Goal: Register for event/course

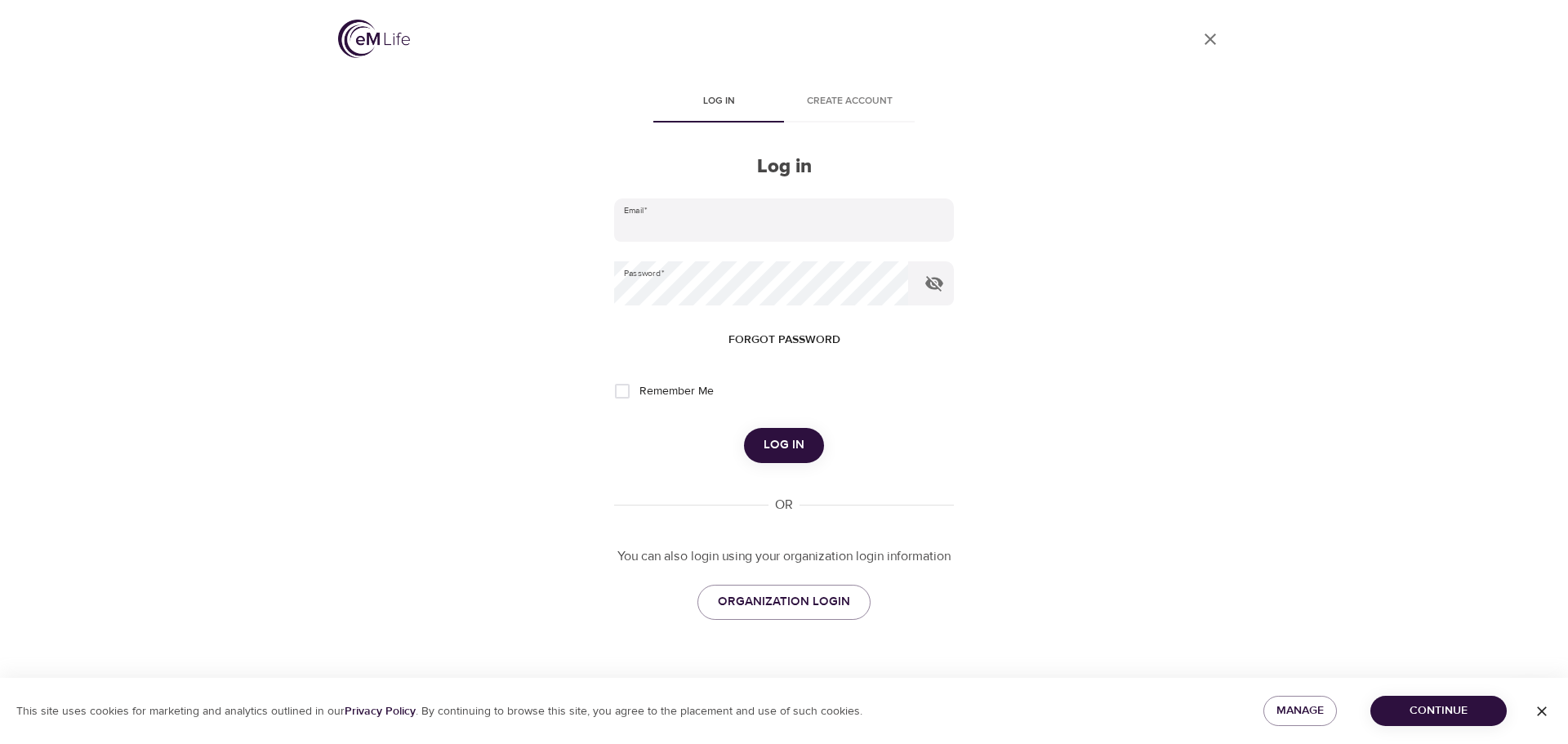
type input "[PERSON_NAME][EMAIL_ADDRESS][PERSON_NAME][DOMAIN_NAME]"
click at [779, 448] on span "Log in" at bounding box center [784, 445] width 41 height 21
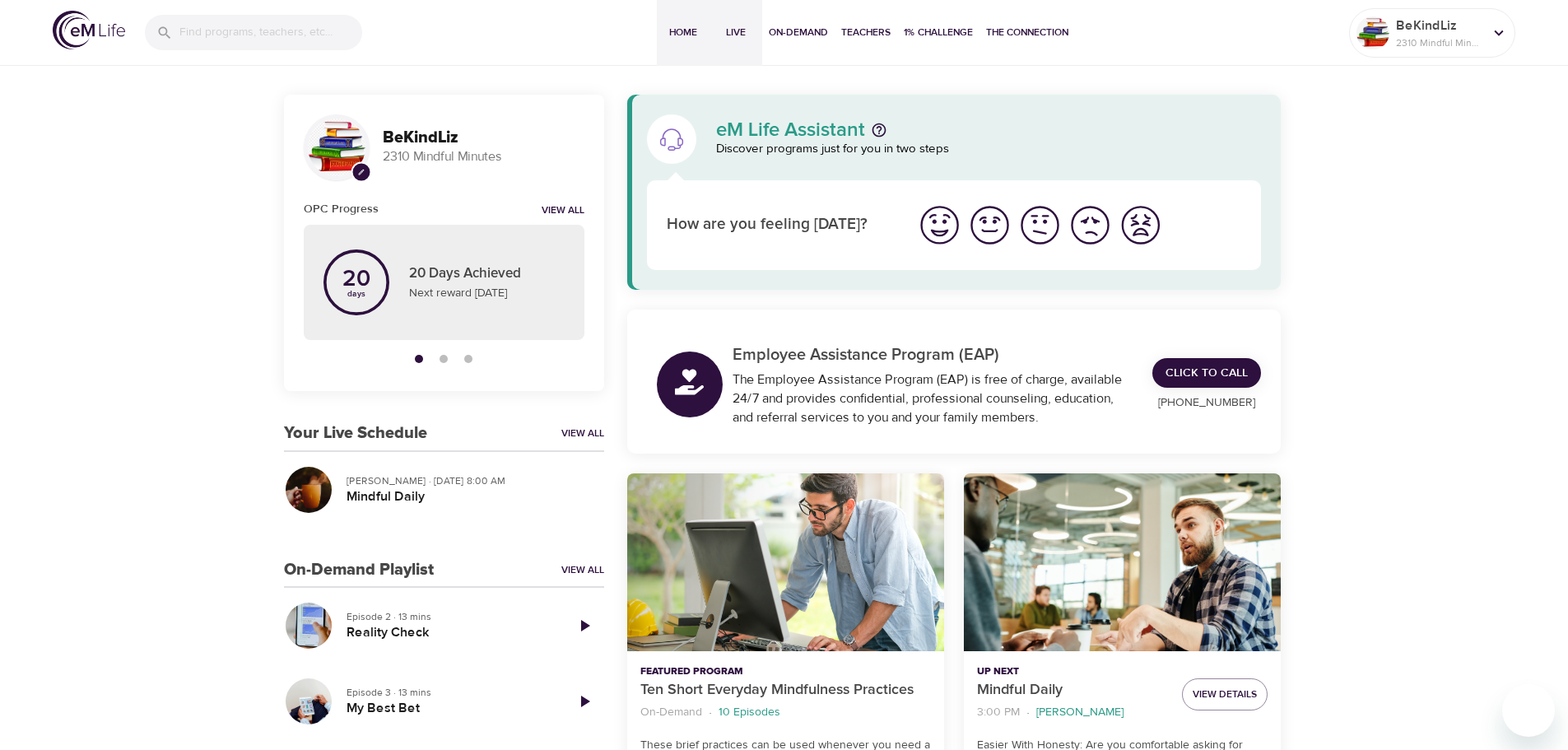
click at [736, 37] on span "Live" at bounding box center [736, 32] width 40 height 17
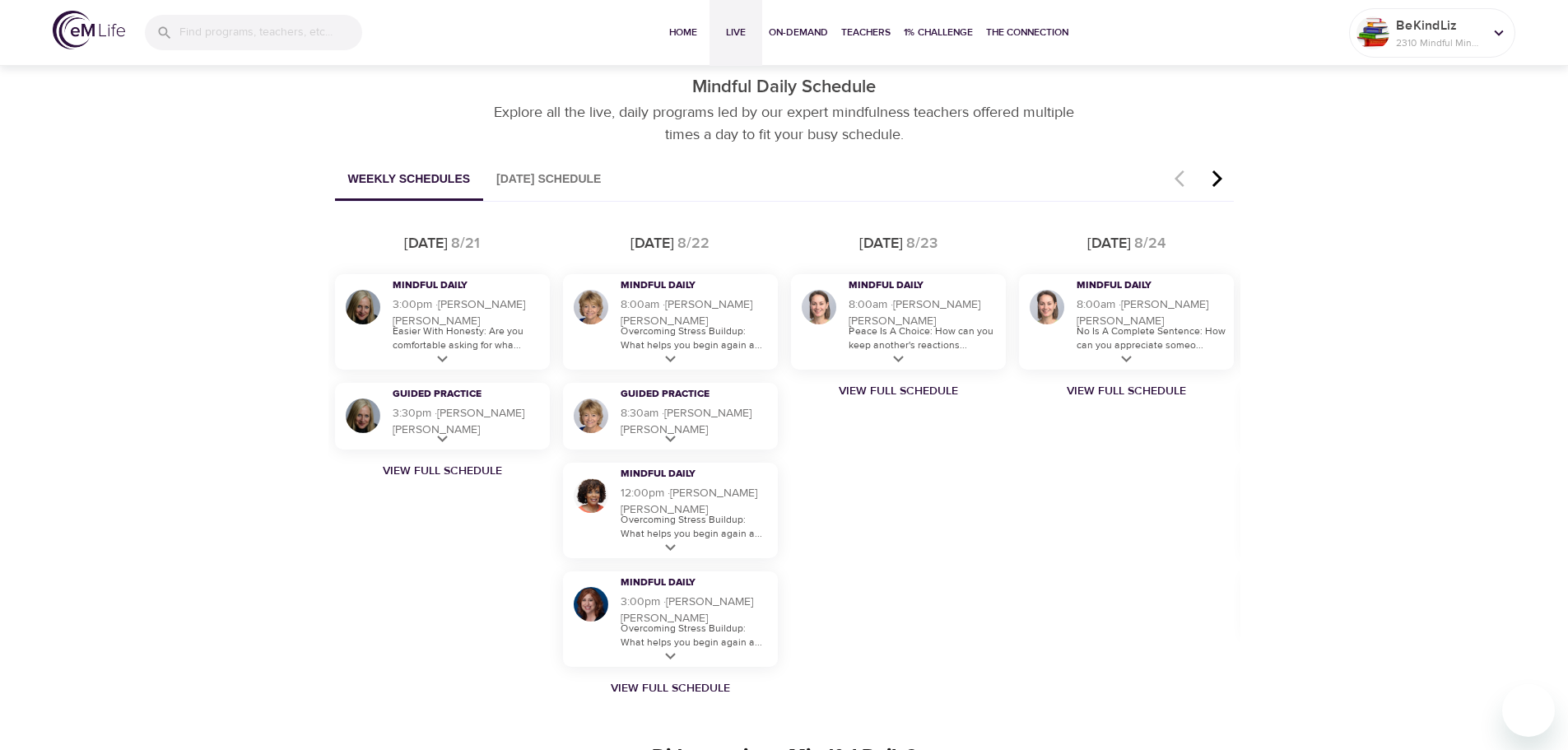
scroll to position [741, 0]
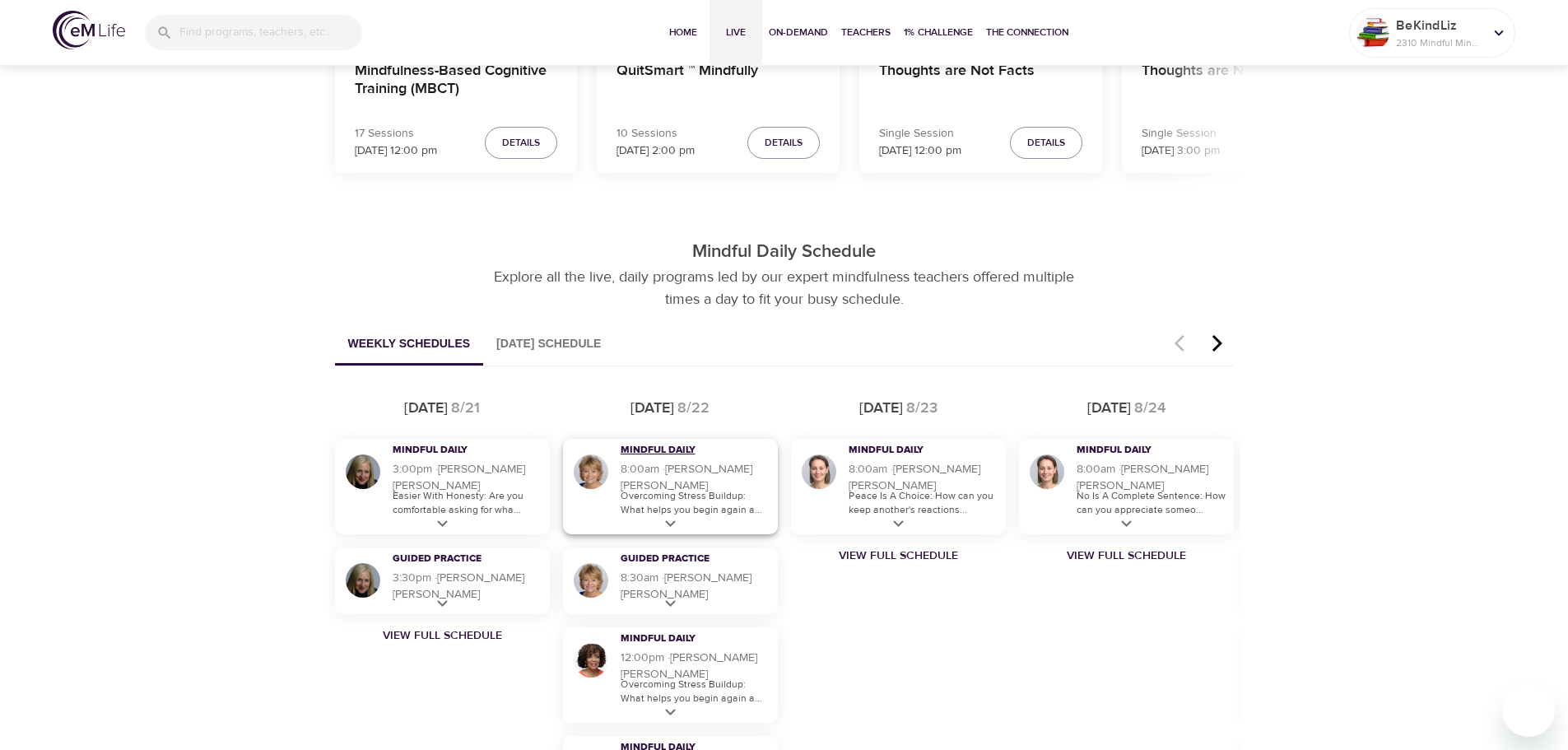
click at [680, 456] on h3 "Mindful Daily" at bounding box center [684, 450] width 128 height 14
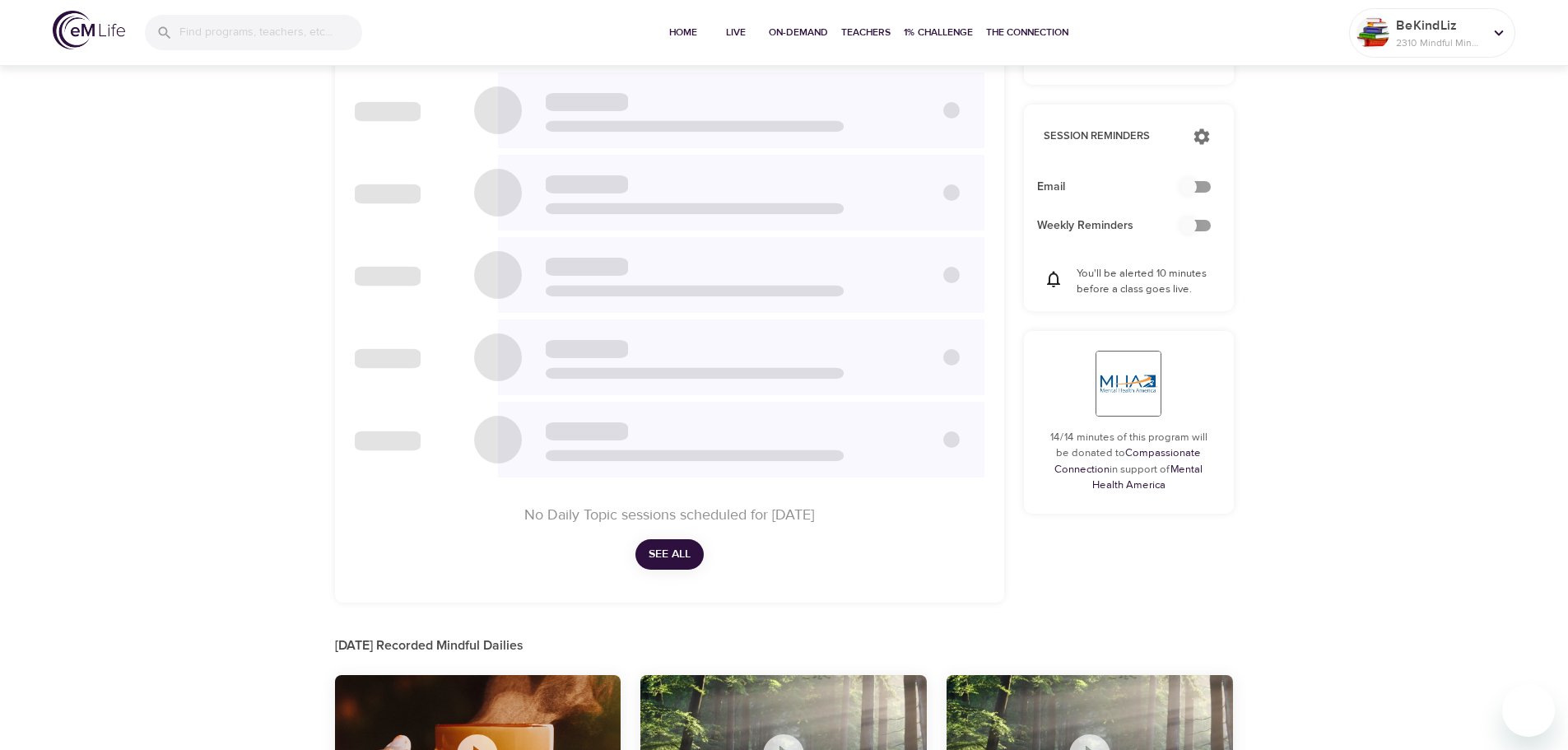
checkbox input "true"
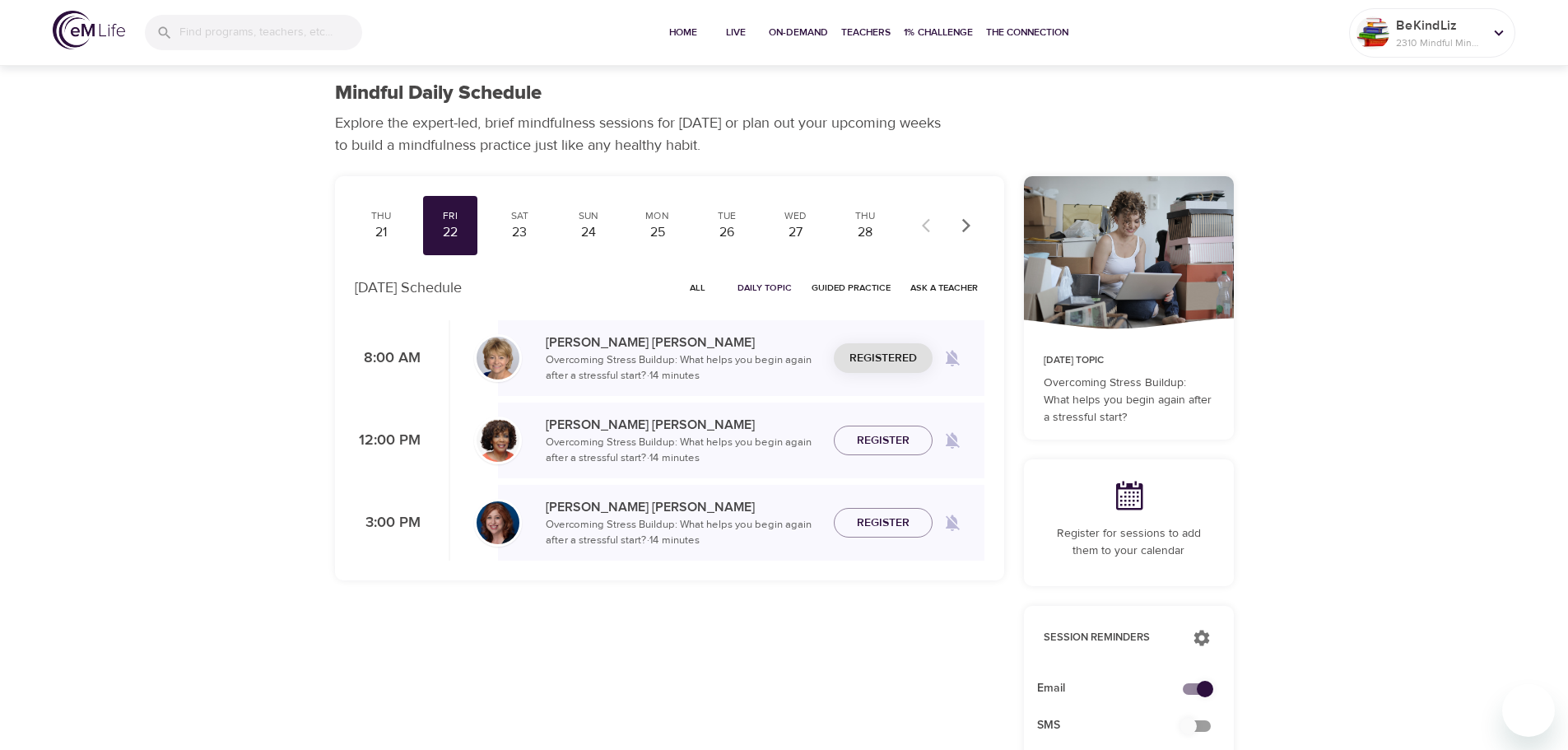
click at [708, 287] on span "All" at bounding box center [698, 287] width 40 height 16
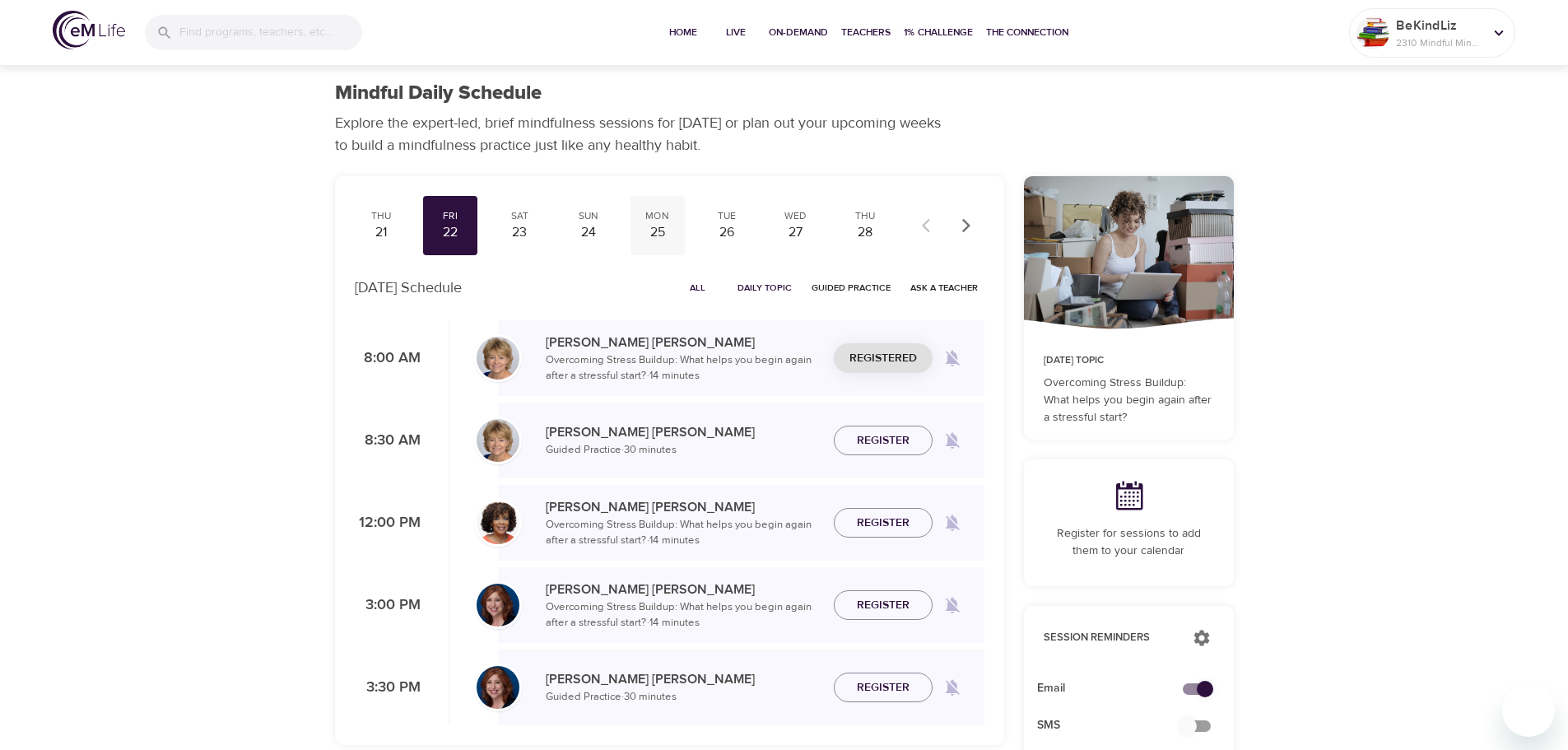
click at [659, 233] on div "25" at bounding box center [658, 233] width 42 height 19
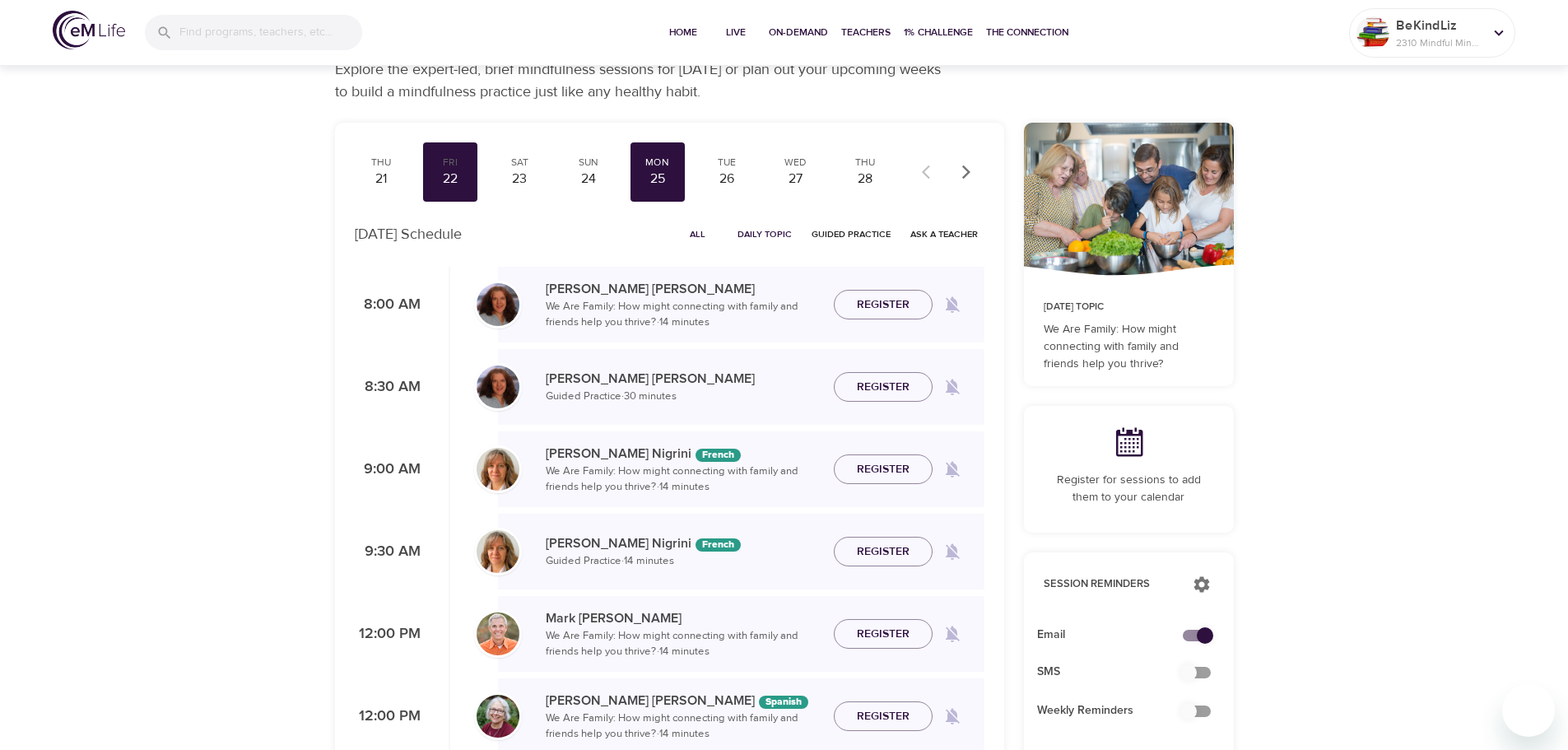
scroll to position [82, 0]
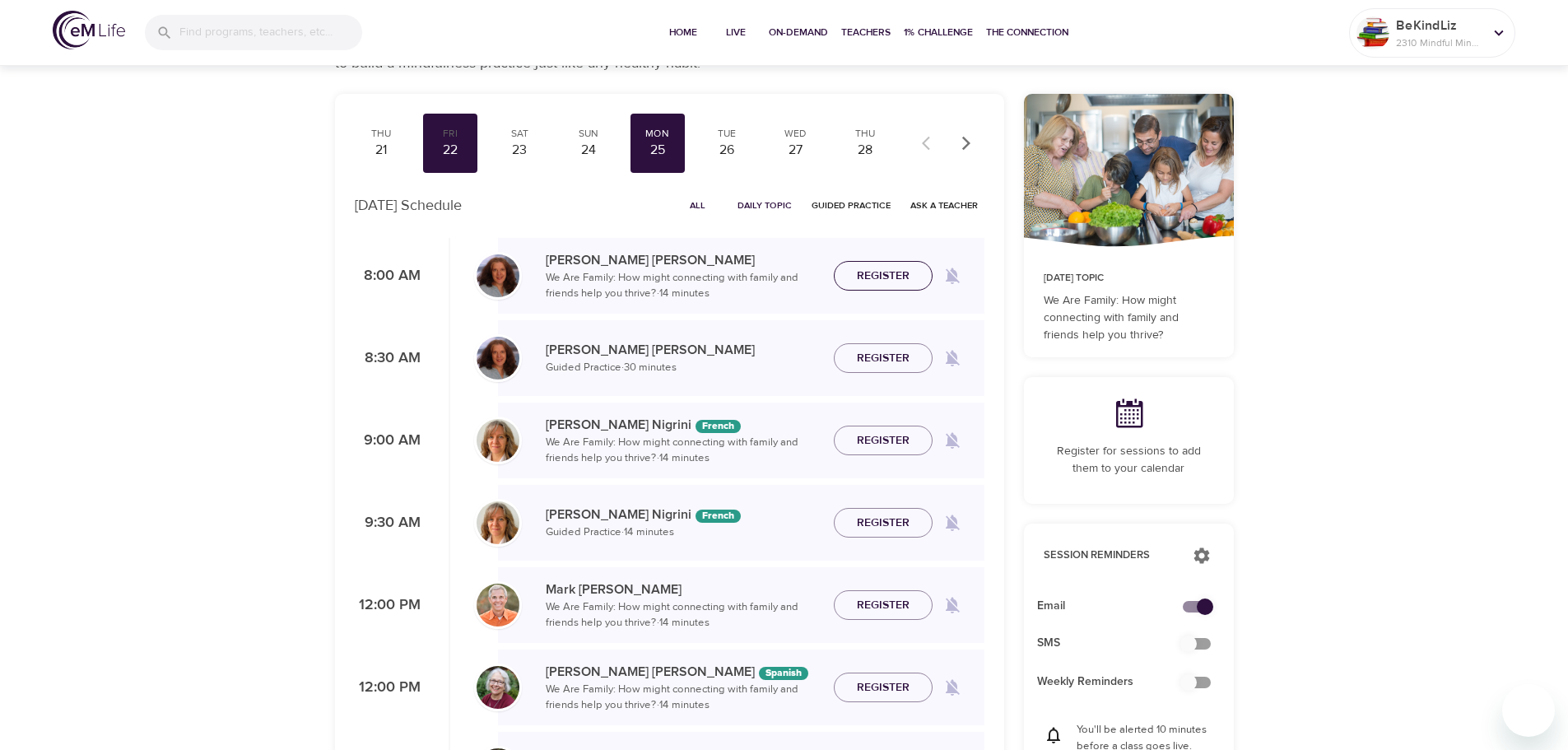
click at [887, 274] on span "Register" at bounding box center [883, 276] width 52 height 21
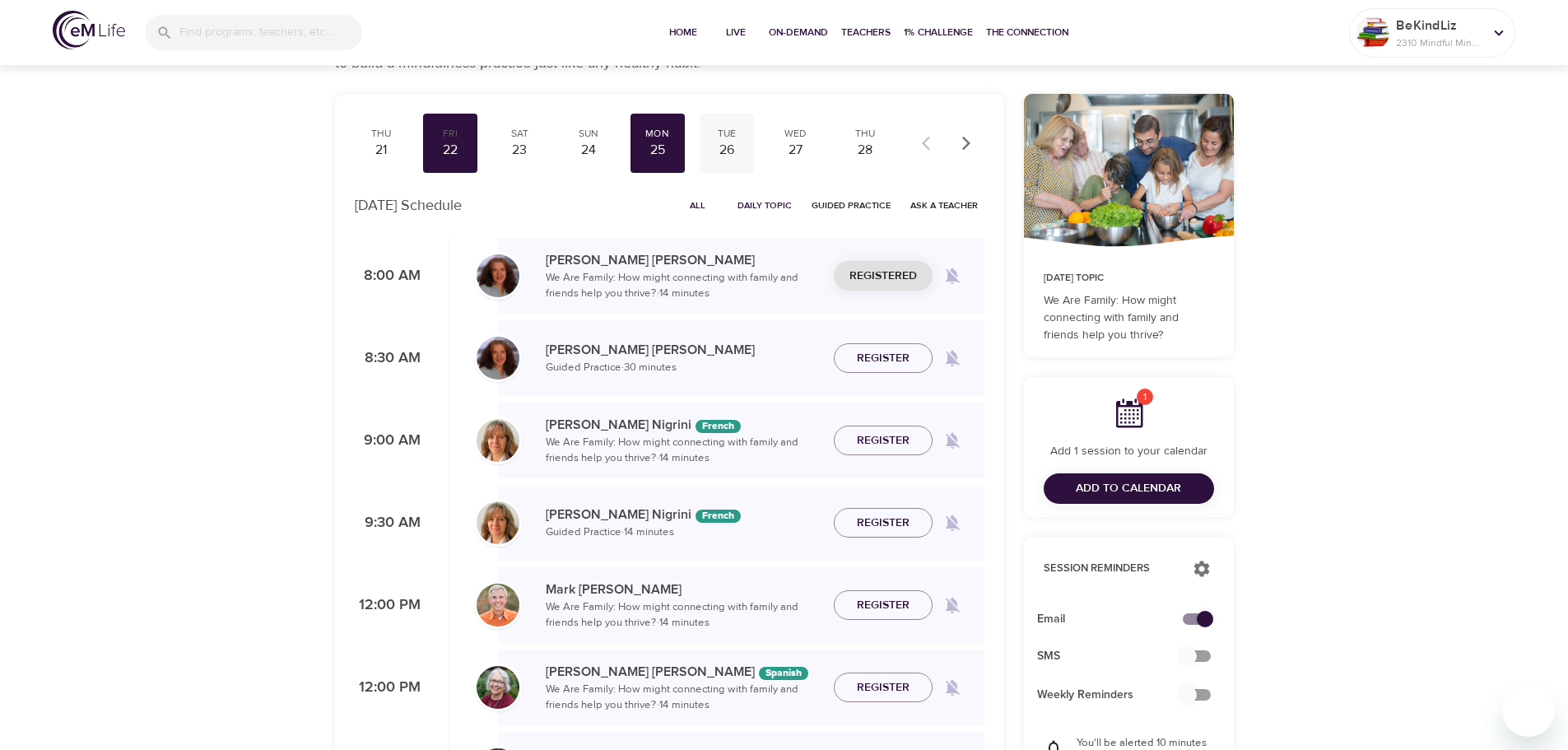
click at [725, 136] on div "Tue" at bounding box center [727, 134] width 42 height 14
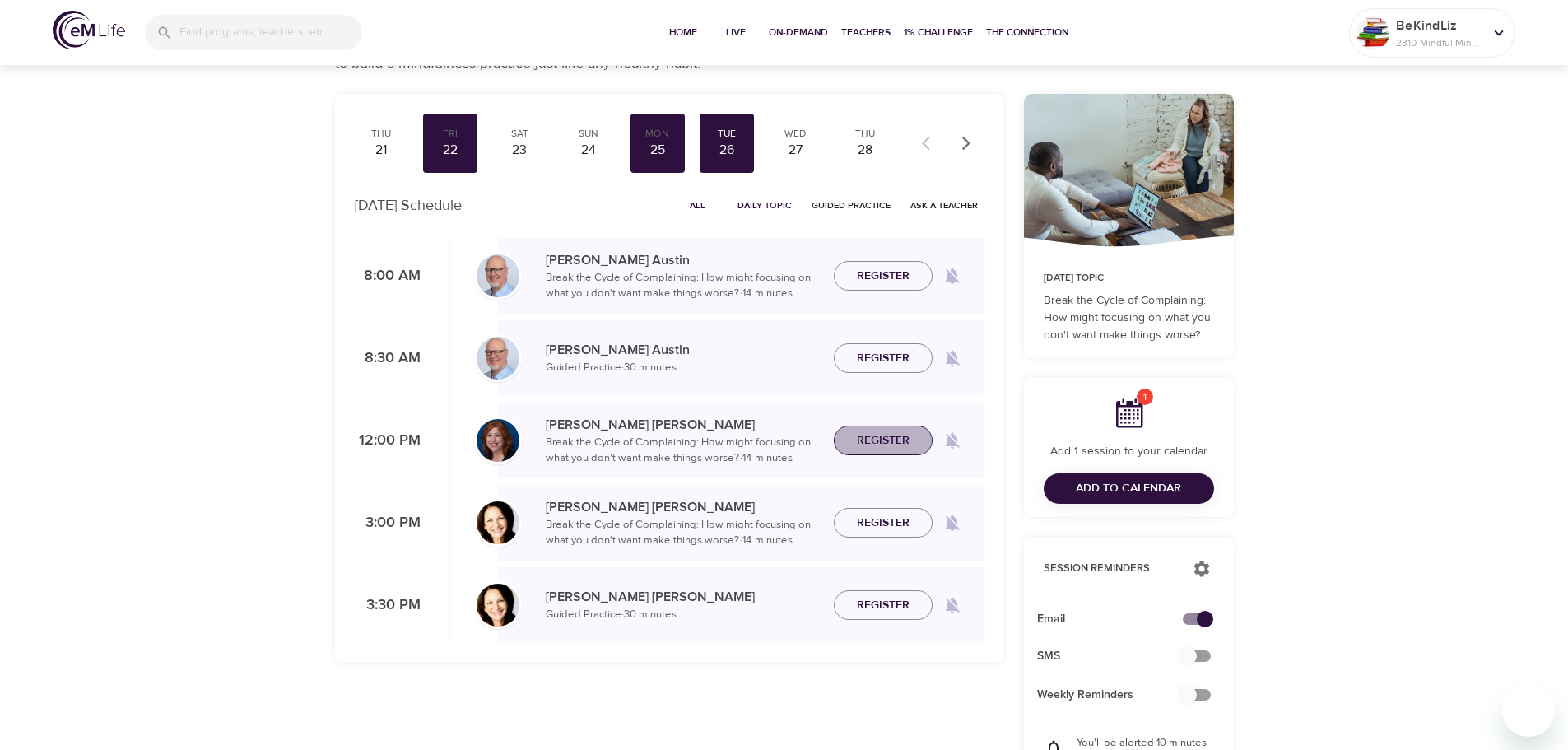
click at [882, 446] on span "Register" at bounding box center [883, 440] width 52 height 21
click at [799, 149] on div "27" at bounding box center [796, 150] width 42 height 19
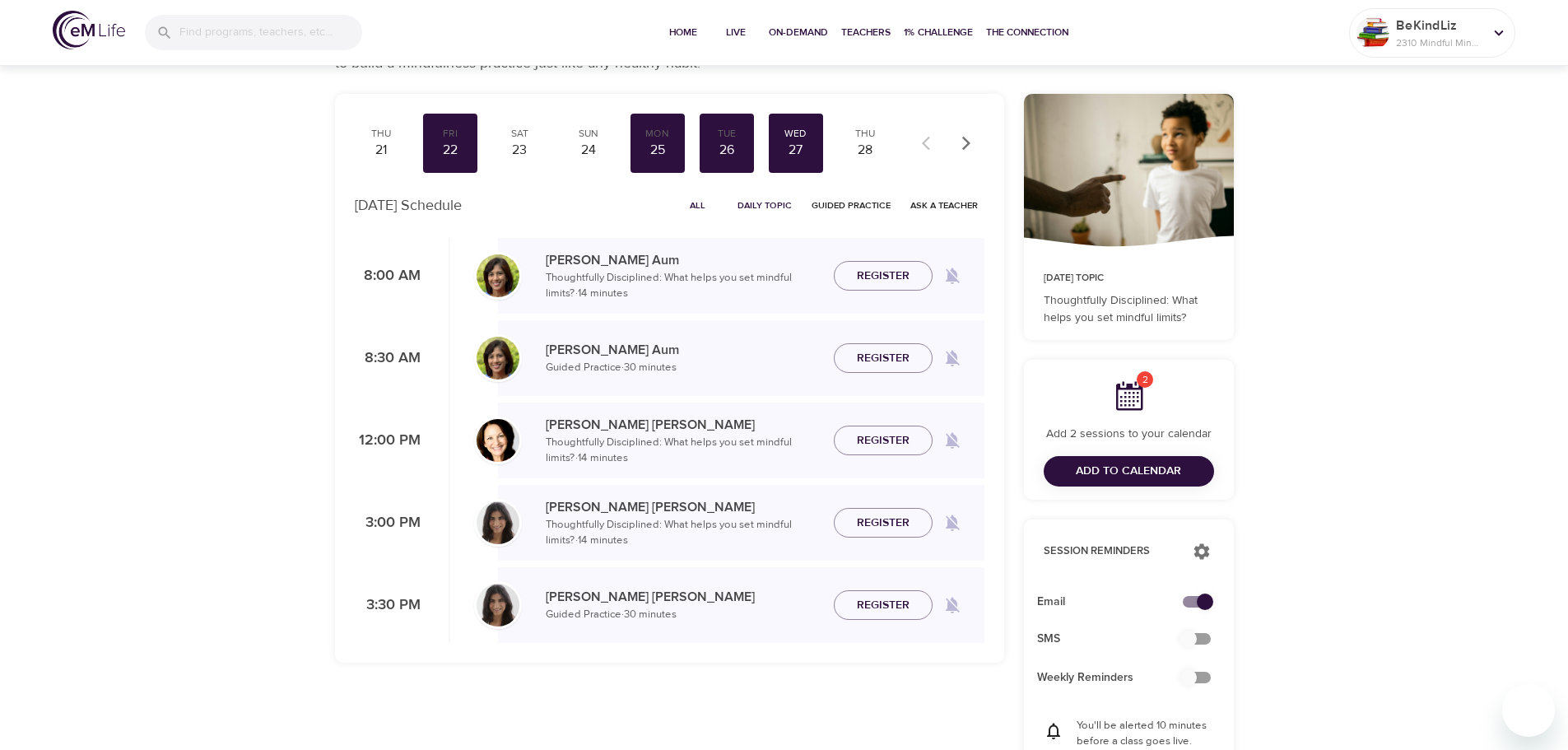
click at [887, 274] on span "Register" at bounding box center [883, 276] width 52 height 21
click at [869, 154] on div "28" at bounding box center [865, 150] width 42 height 19
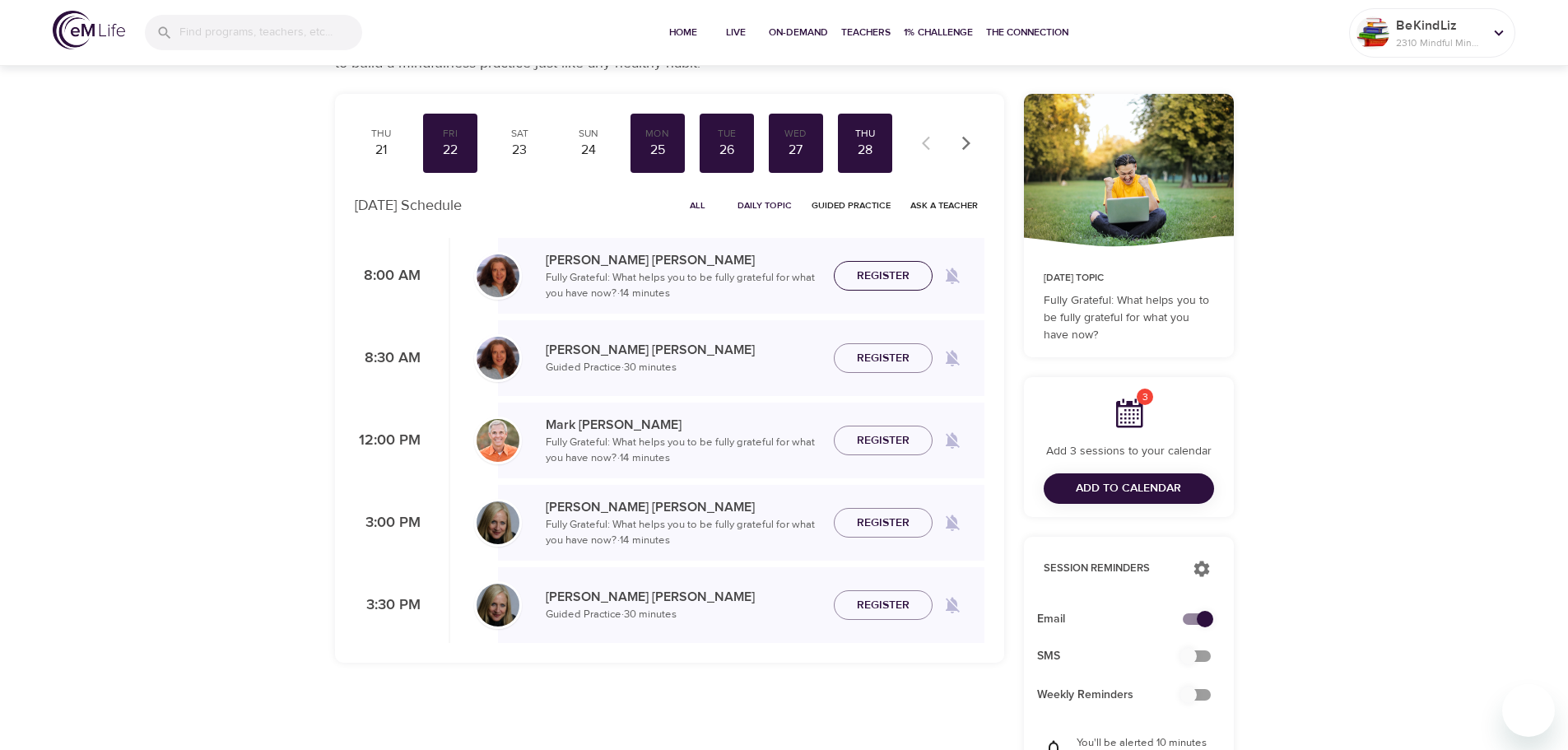
click at [884, 280] on span "Register" at bounding box center [883, 276] width 52 height 21
click at [963, 151] on button "button" at bounding box center [967, 144] width 37 height 37
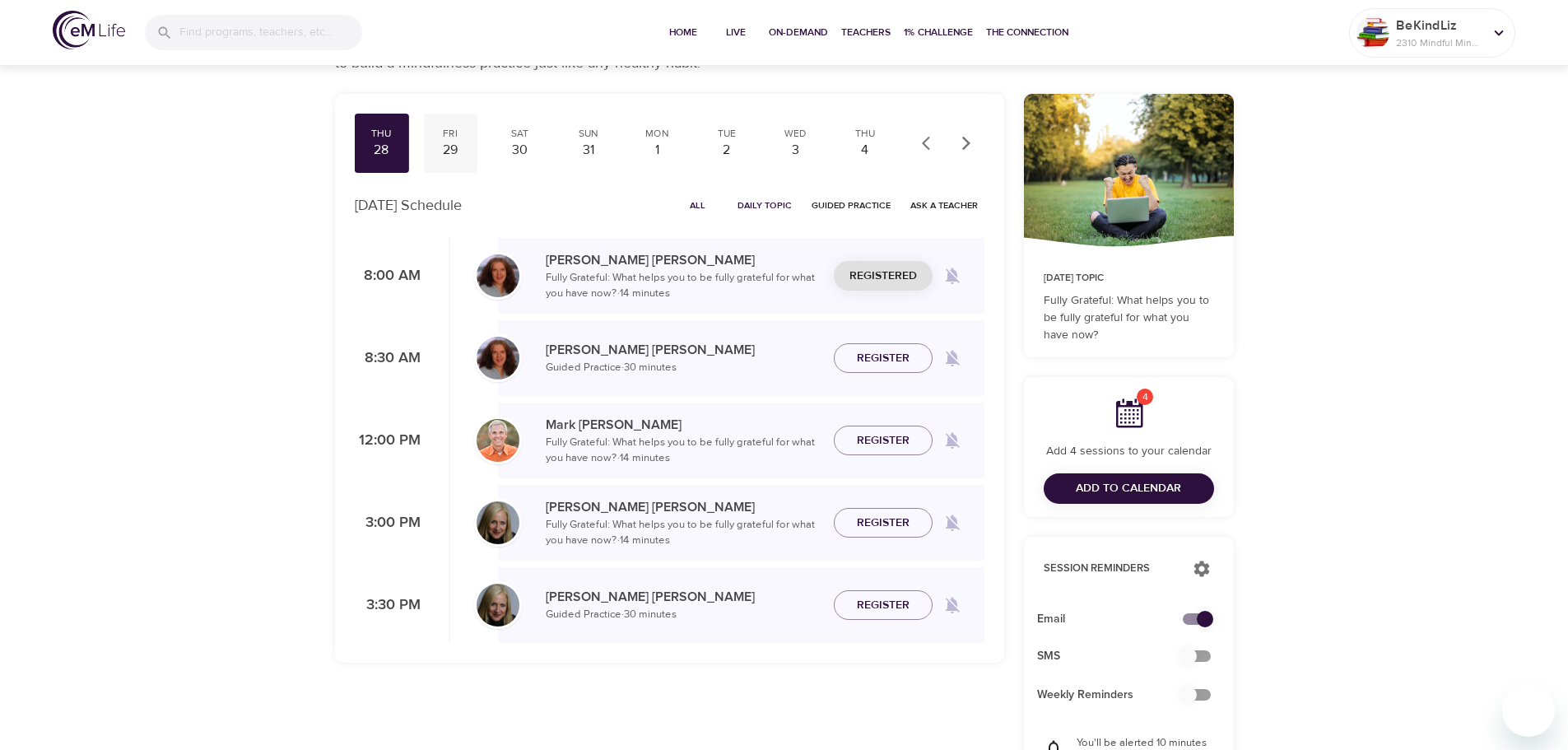
click at [448, 143] on div "29" at bounding box center [450, 150] width 42 height 19
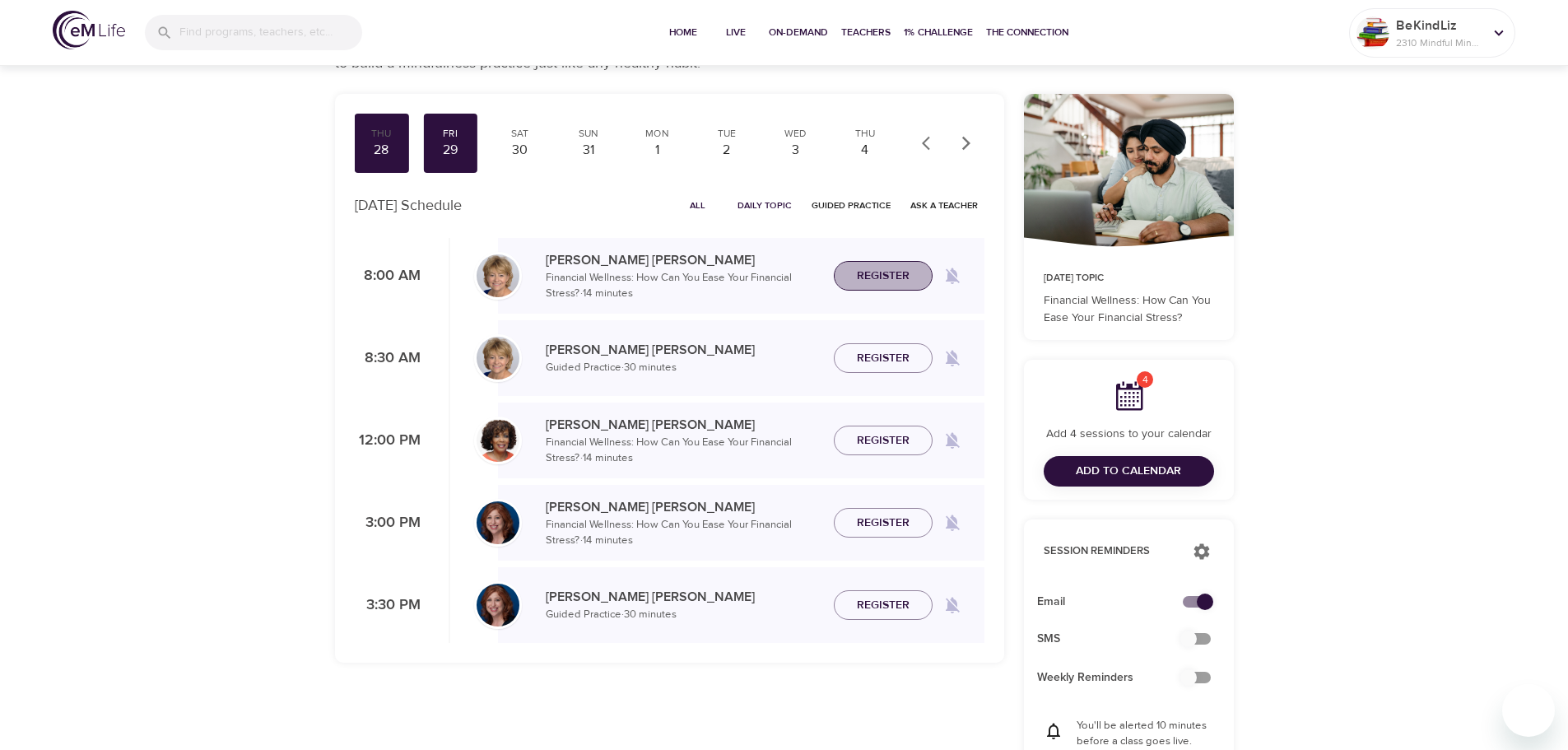
click at [877, 271] on span "Register" at bounding box center [883, 276] width 52 height 21
click at [1141, 472] on span "Add to Calendar" at bounding box center [1128, 471] width 105 height 21
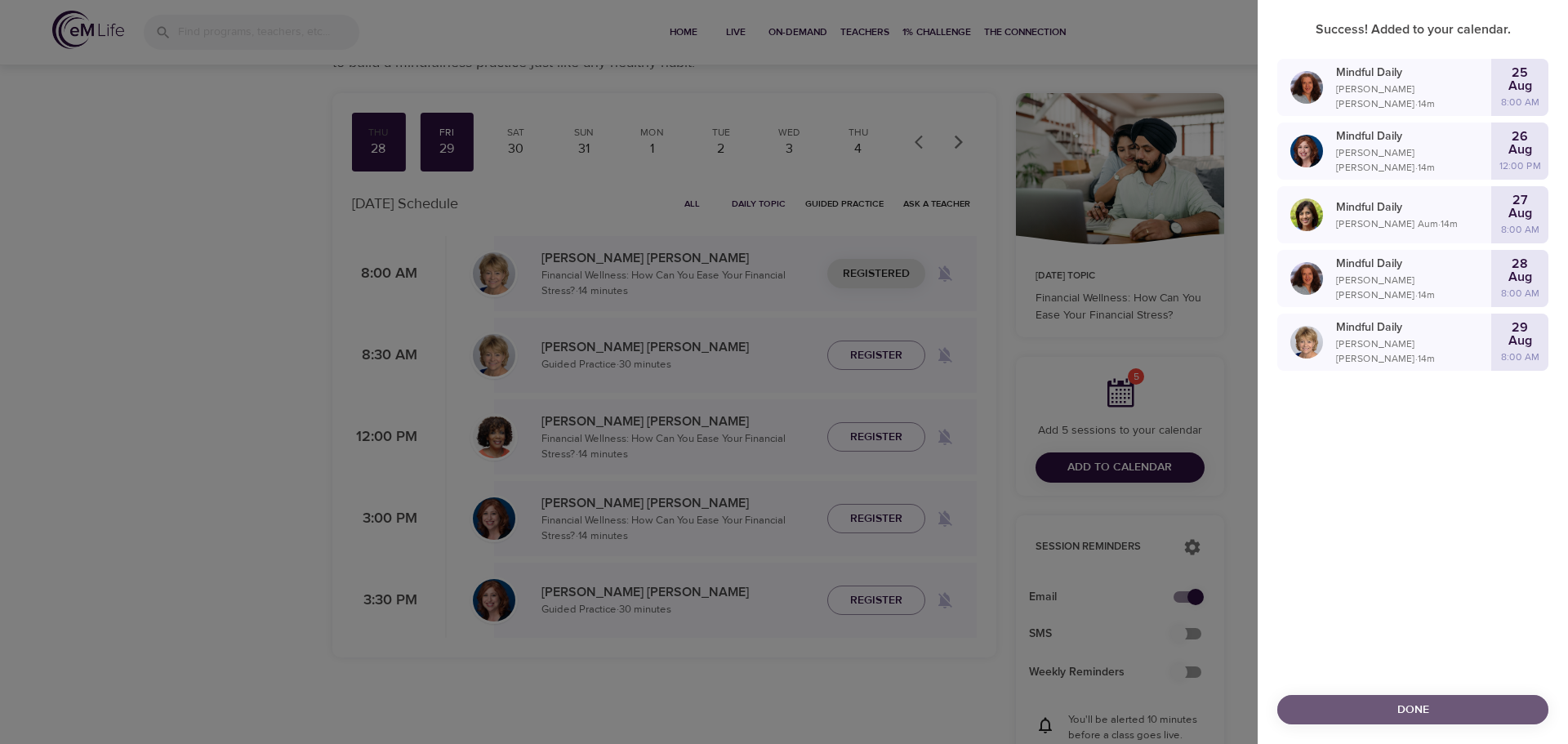
click at [1435, 710] on span "Done" at bounding box center [1412, 709] width 245 height 21
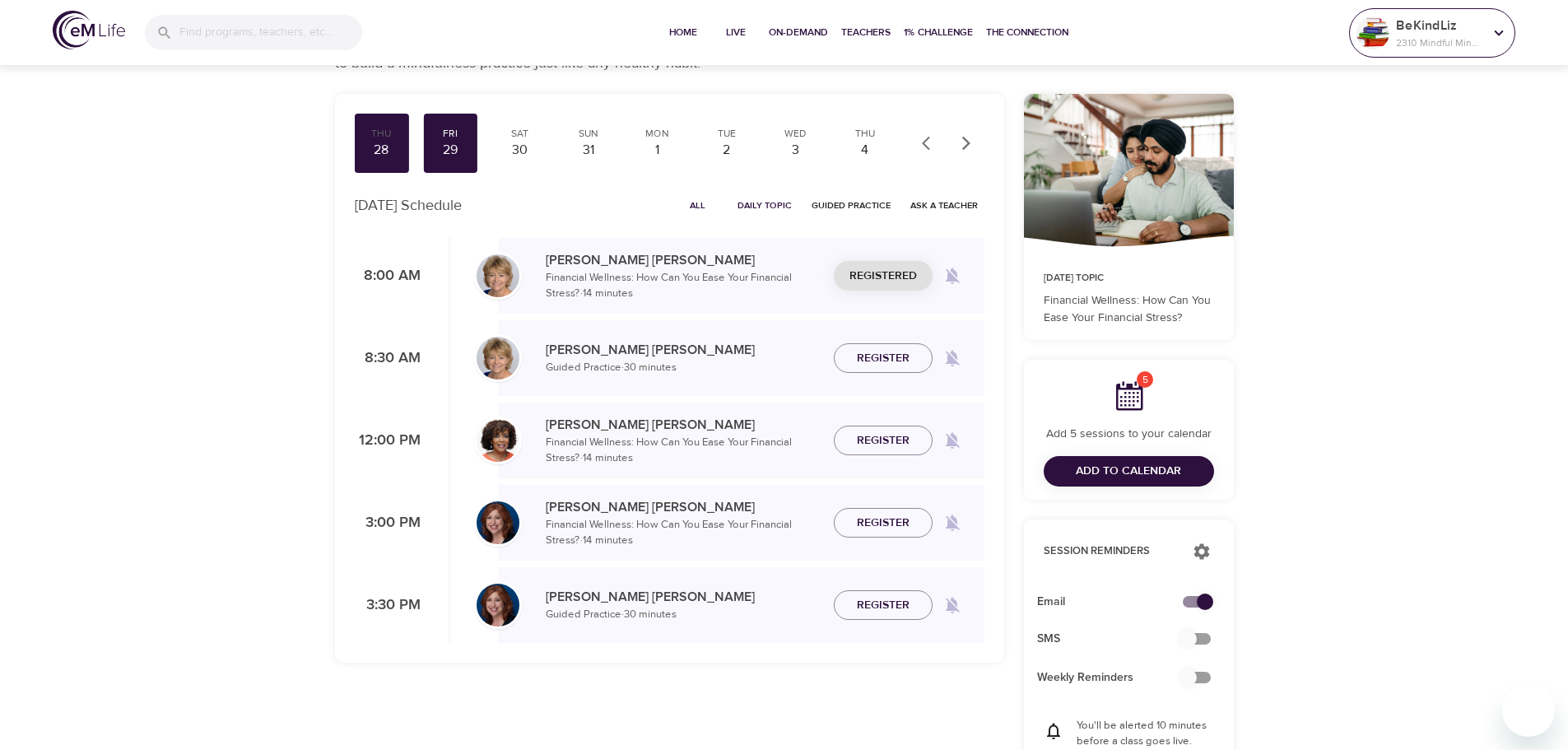
click at [1428, 39] on p "2310 Mindful Minutes" at bounding box center [1439, 43] width 87 height 15
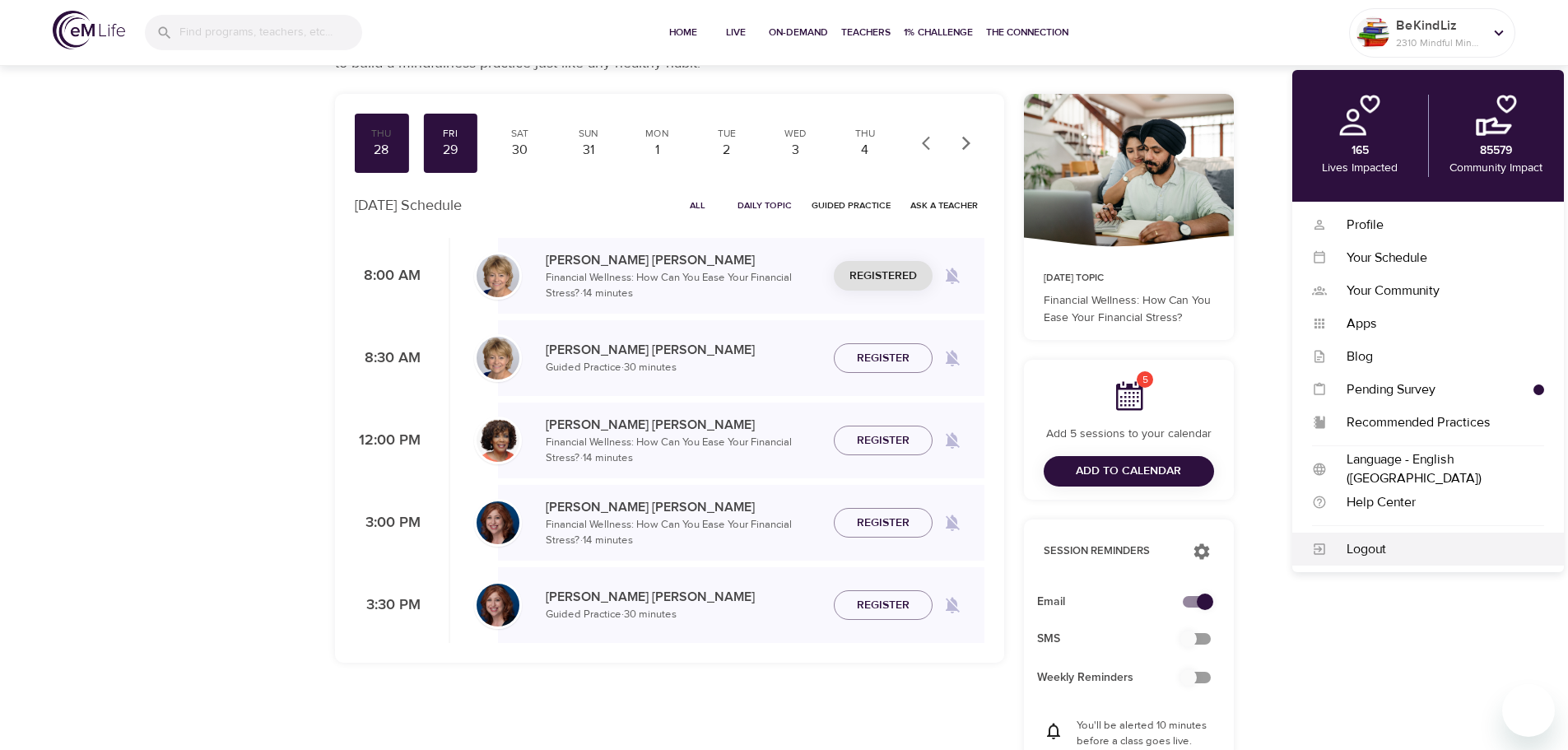
click at [1389, 546] on div "Logout" at bounding box center [1436, 549] width 218 height 19
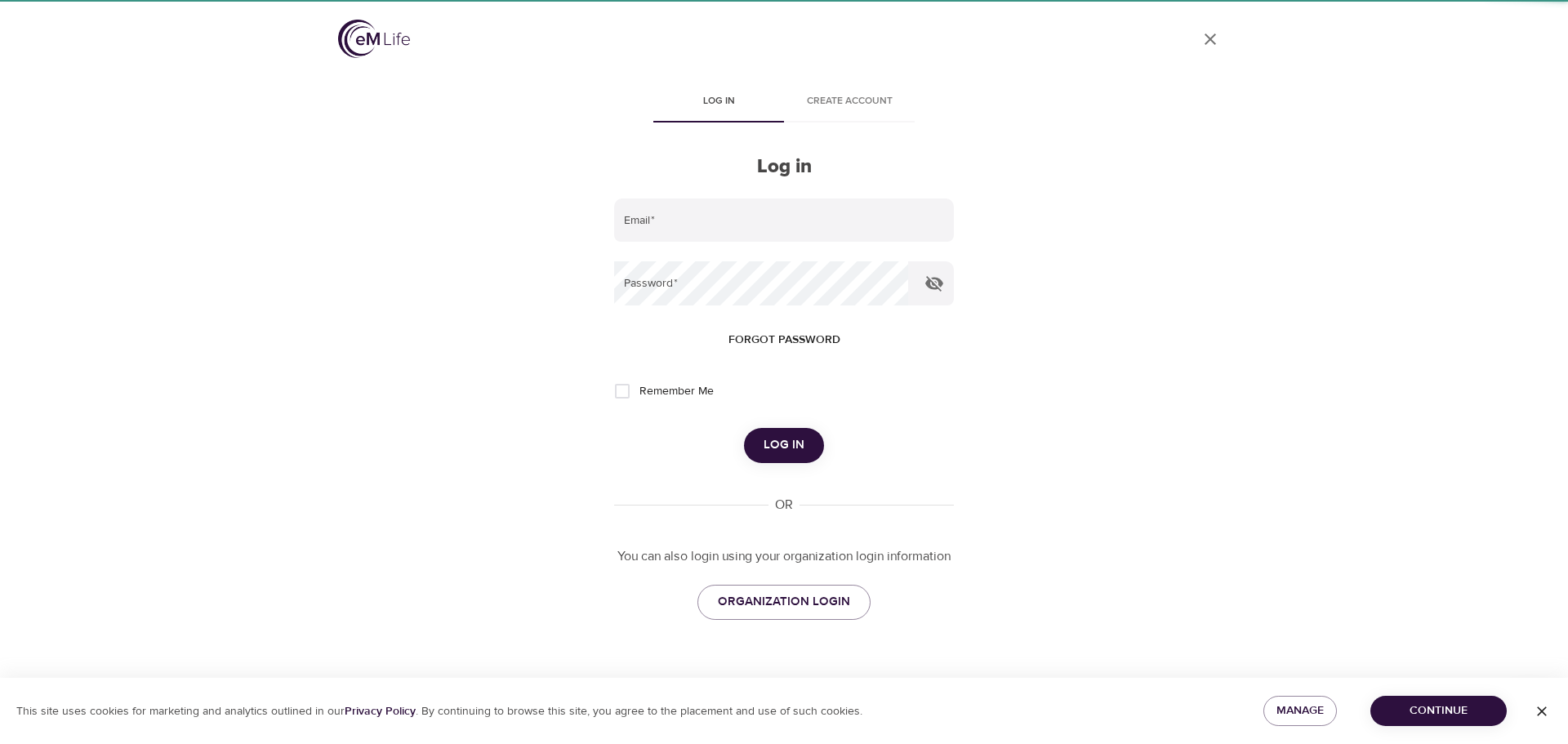
type input "[PERSON_NAME][EMAIL_ADDRESS][PERSON_NAME][DOMAIN_NAME]"
